Goal: Information Seeking & Learning: Learn about a topic

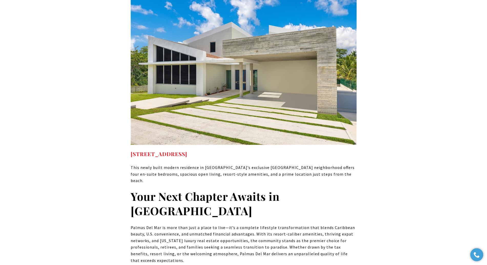
scroll to position [3230, 0]
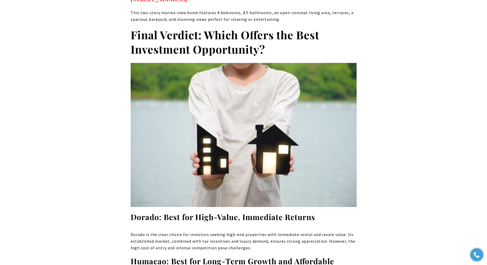
scroll to position [2675, 0]
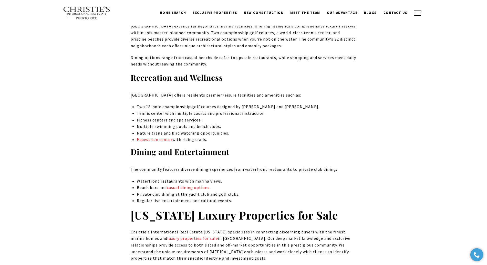
scroll to position [2021, 0]
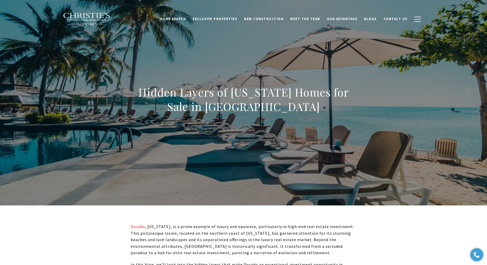
drag, startPoint x: 457, startPoint y: 110, endPoint x: 451, endPoint y: 122, distance: 13.4
click at [457, 110] on div at bounding box center [243, 102] width 487 height 205
